Goal: Navigation & Orientation: Find specific page/section

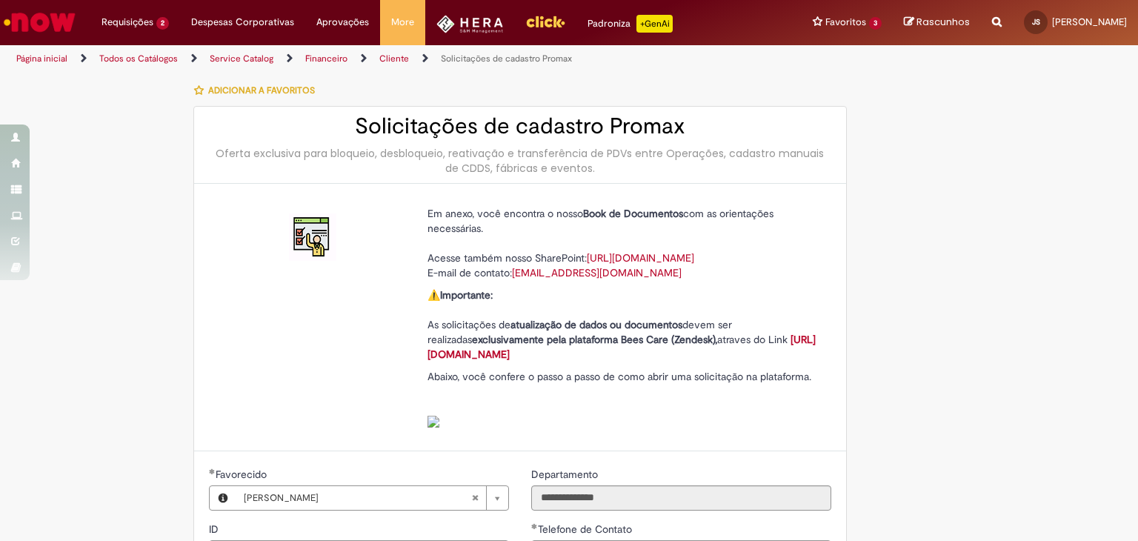
click at [60, 27] on img "Ir para a Homepage" at bounding box center [39, 22] width 76 height 30
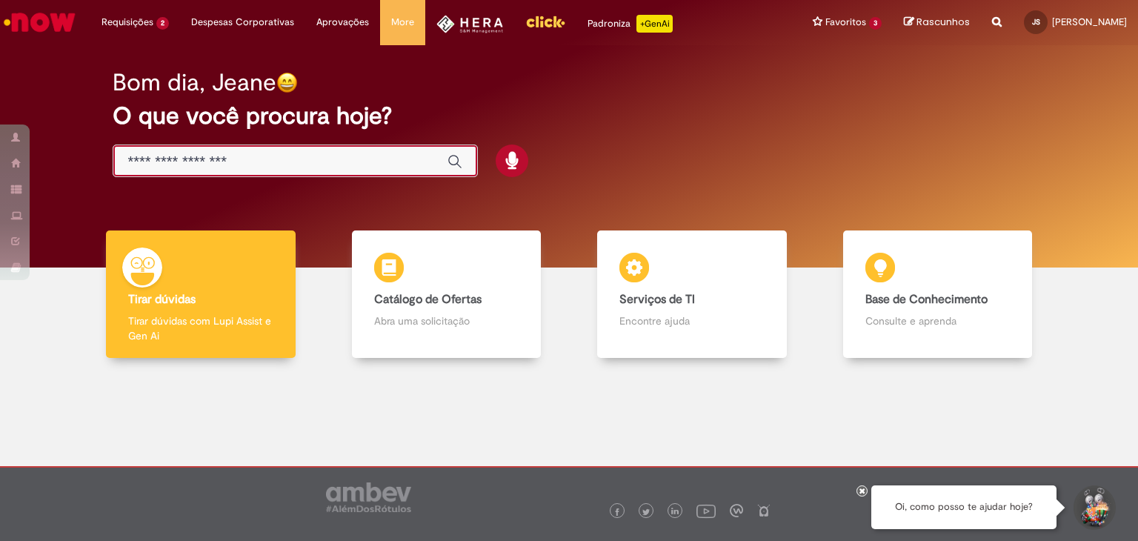
click at [299, 166] on input "Basta digitar aqui" at bounding box center [280, 161] width 304 height 17
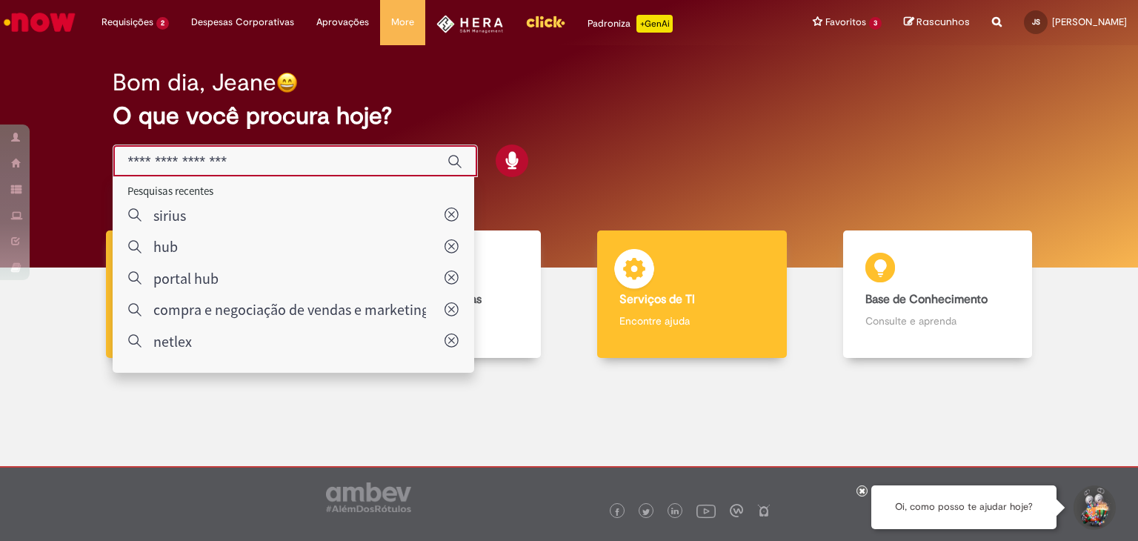
click at [695, 291] on div "Serviços de TI Serviços de TI Encontre ajuda" at bounding box center [692, 294] width 190 height 128
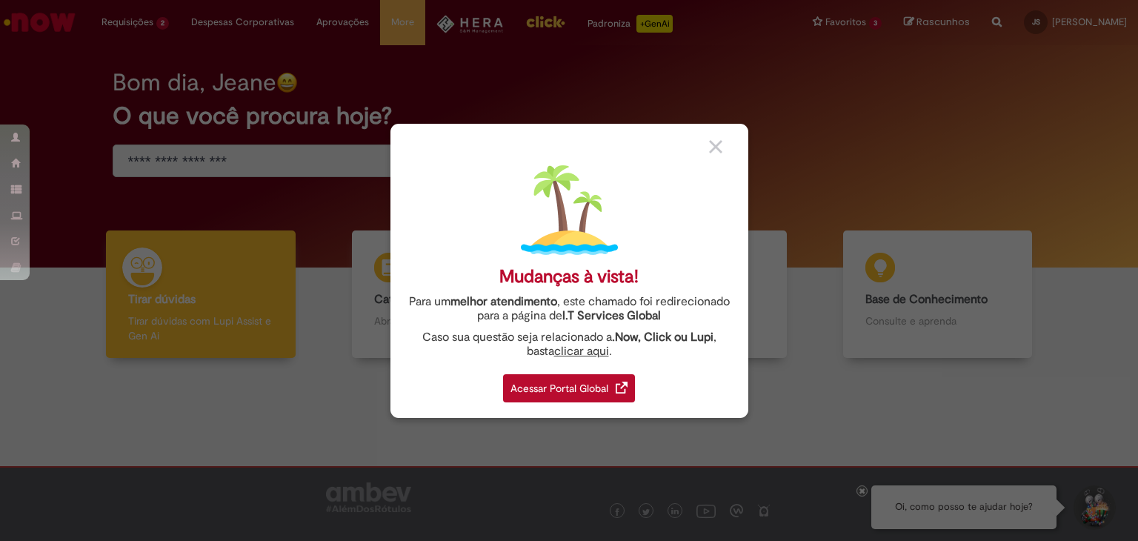
click at [561, 384] on div "Acessar Portal Global" at bounding box center [569, 388] width 132 height 28
